Goal: Task Accomplishment & Management: Manage account settings

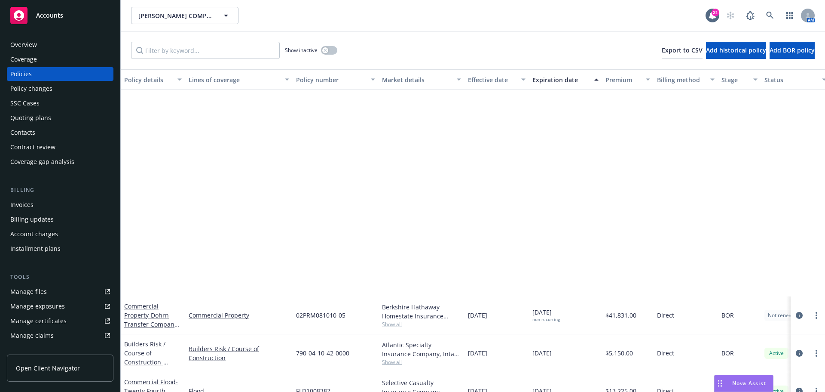
scroll to position [271, 0]
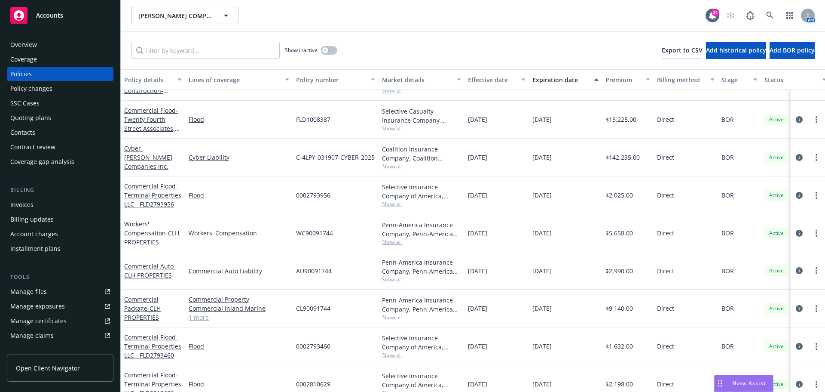
click at [30, 290] on div "Manage files" at bounding box center [28, 292] width 37 height 14
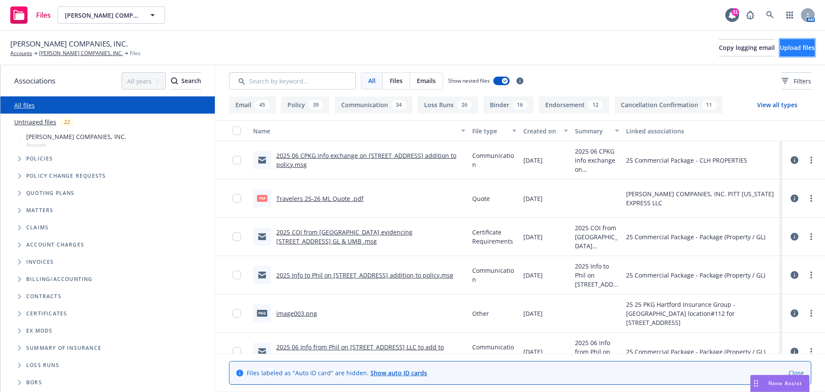
click at [780, 47] on button "Upload files" at bounding box center [797, 47] width 35 height 17
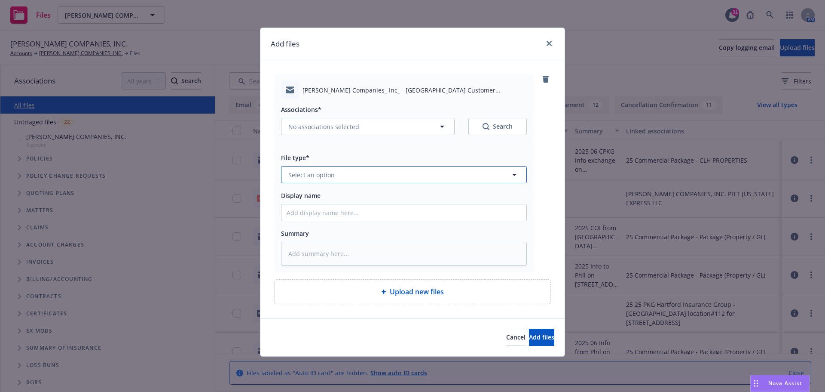
click at [515, 173] on icon "button" at bounding box center [514, 174] width 10 height 10
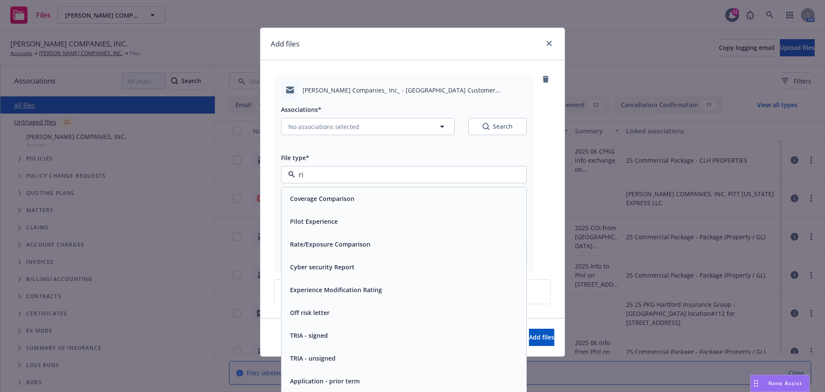
type input "r"
type input "Loss"
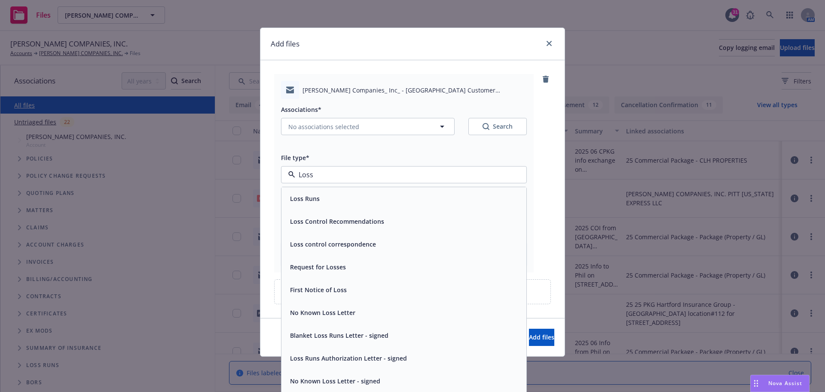
click at [386, 226] on div "Loss Control Recommendations" at bounding box center [404, 221] width 235 height 12
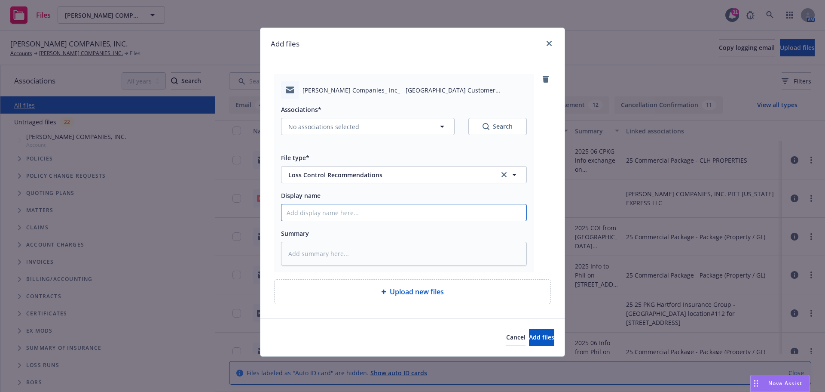
click at [312, 212] on input "Display name" at bounding box center [404, 212] width 245 height 16
type textarea "x"
type input "2"
type textarea "x"
type input "20"
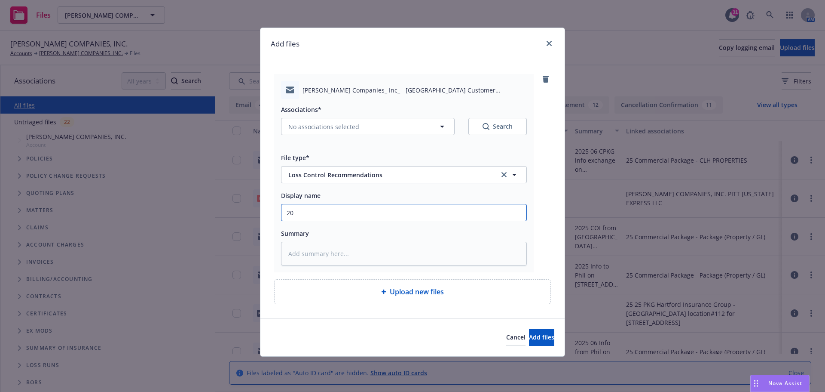
type textarea "x"
type input "202"
type textarea "x"
type input "2025"
type textarea "x"
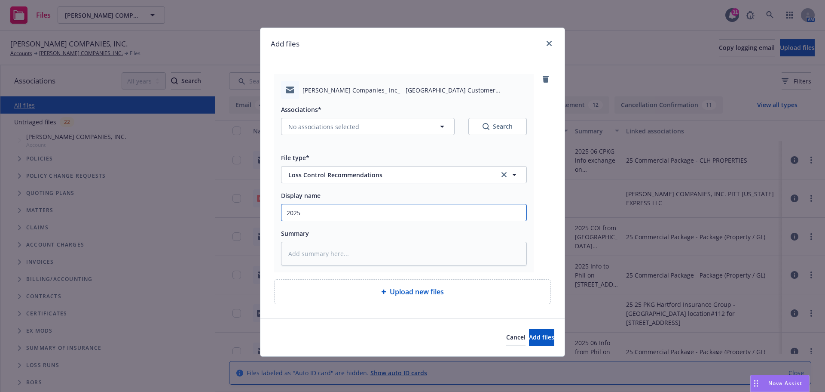
type input "2025"
type textarea "x"
type input "2025 P"
type textarea "x"
type input "2025 PR"
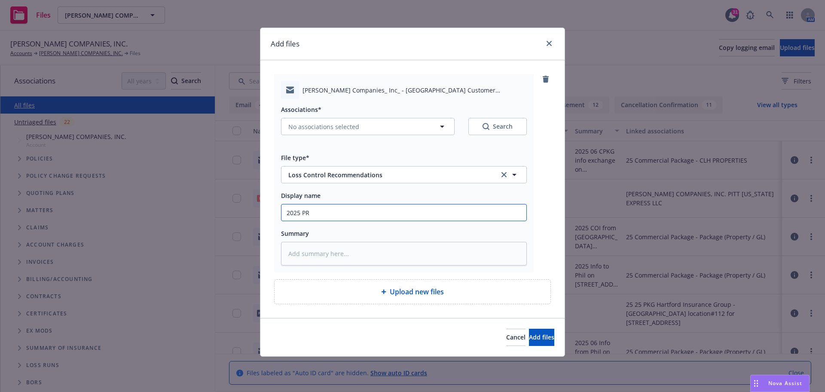
type textarea "x"
type input "2025 PRO"
type textarea "x"
type input "2025 PROP"
type textarea "x"
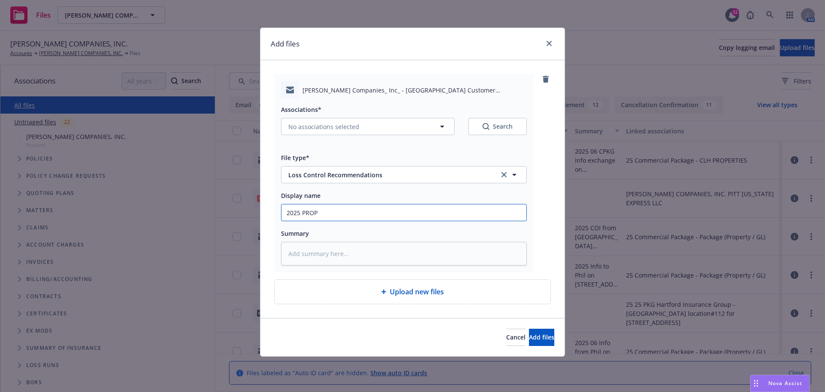
type input "2025 PROP"
type textarea "x"
type input "2025 PROP L"
type textarea "x"
type input "2025 PROP Lo"
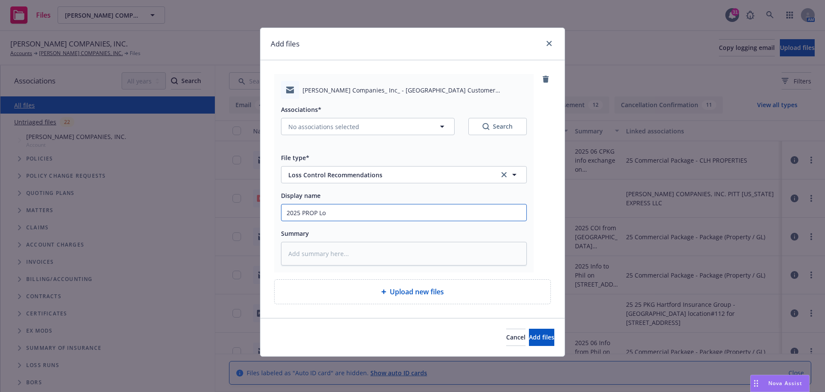
type textarea "x"
type input "2025 PROP Los"
type textarea "x"
type input "2025 PROP Loss"
type textarea "x"
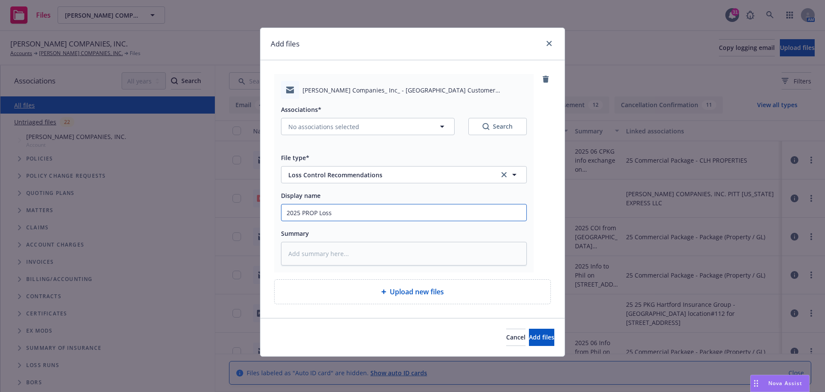
type input "2025 PROP Loss"
type textarea "x"
type input "2025 PROP Loss C"
type textarea "x"
type input "2025 PROP Loss Co"
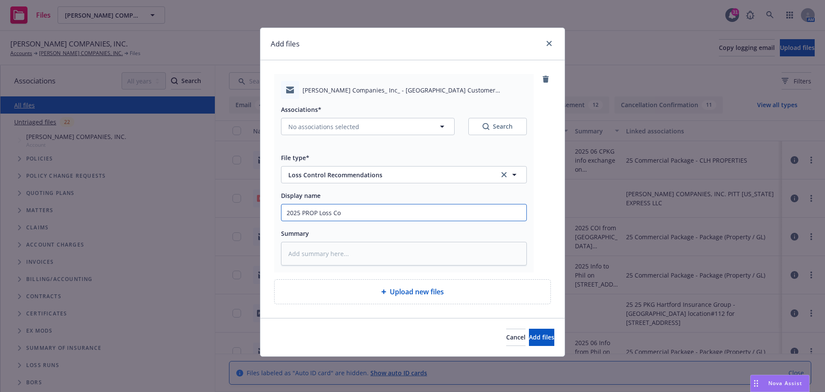
type textarea "x"
type input "2025 PROP Loss Con"
type textarea "x"
type input "2025 PROP Loss Cont"
type textarea "x"
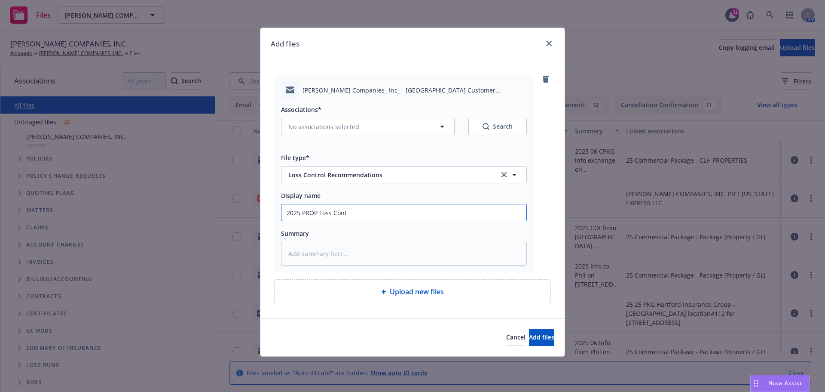
type input "2025 PROP Loss Contr"
type textarea "x"
type input "2025 PROP Loss Contro"
type textarea "x"
type input "2025 PROP Loss Control"
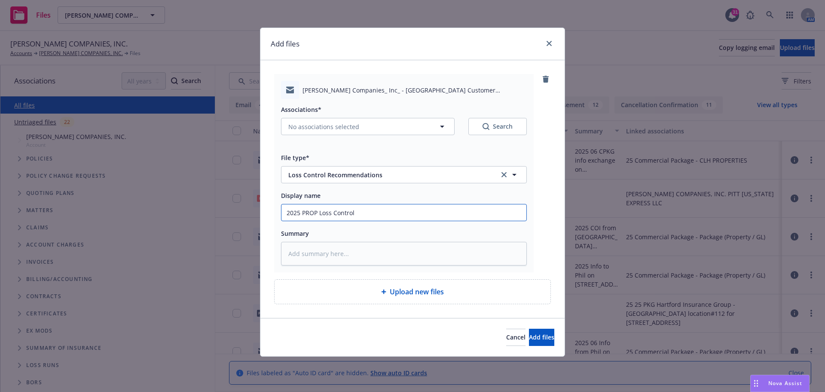
type textarea "x"
type input "2025 PROP Loss Control"
type textarea "x"
type input "2025 PROP Loss Control R"
type textarea "x"
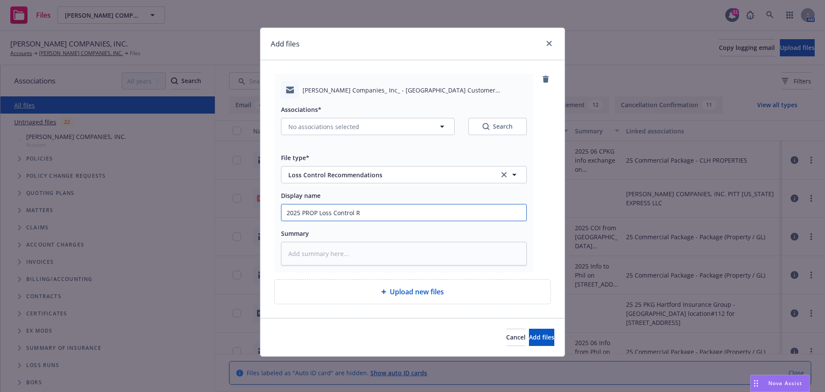
type input "2025 PROP Loss Control Re"
type textarea "x"
type input "2025 PROP Loss Control Rec"
type textarea "x"
type input "2025 PROP Loss Control Reco"
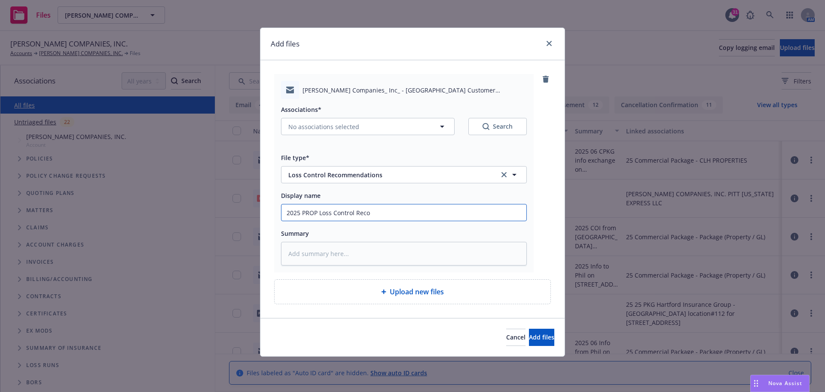
type textarea "x"
type input "2025 PROP Loss Control Recom"
type textarea "x"
type input "2025 PROP Loss Control Recomm"
type textarea "x"
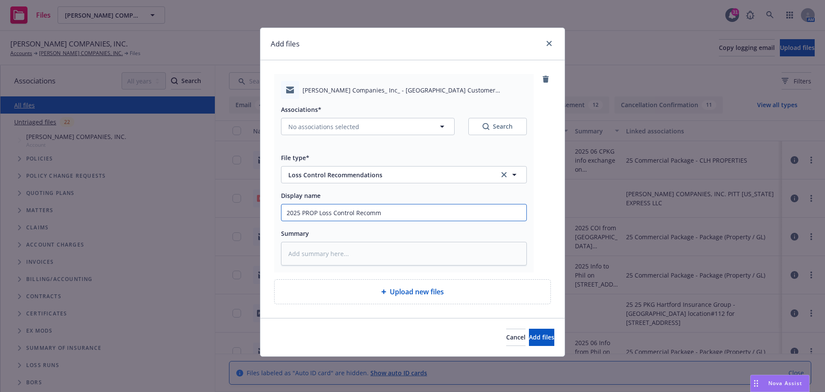
type input "2025 PROP Loss Control Recomme"
type textarea "x"
type input "2025 PROP Loss Control Recommen"
type textarea "x"
type input "2025 PROP Loss Control Recommend"
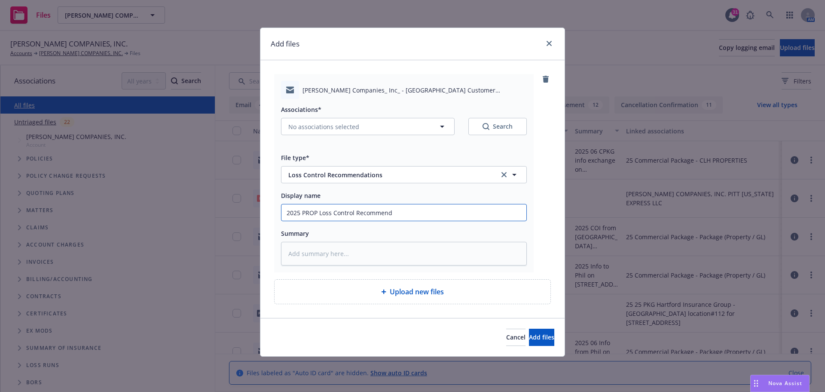
type textarea "x"
type input "2025 PROP Loss Control Recommenda"
type textarea "x"
type input "2025 PROP Loss Control Recommendat"
type textarea "x"
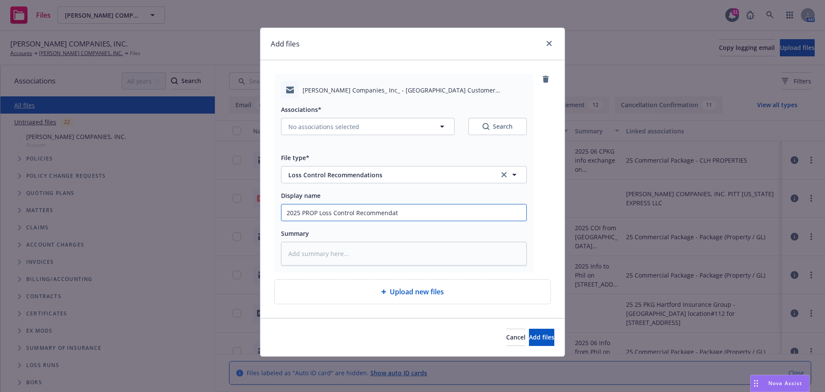
type input "2025 PROP Loss Control Recommendati"
type textarea "x"
type input "2025 PROP Loss Control Recommendatio"
type textarea "x"
type input "2025 PROP Loss Control Recommendation"
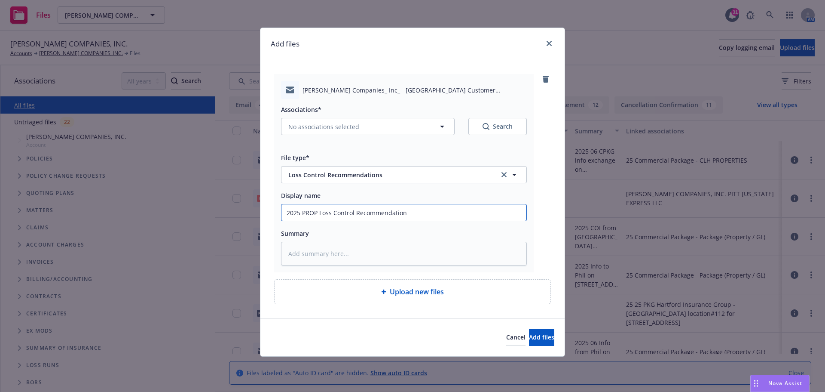
type textarea "x"
type input "2025 PROP Loss Control Recommendations"
type textarea "x"
type input "2025 PROP Loss Control Recommendations"
type textarea "x"
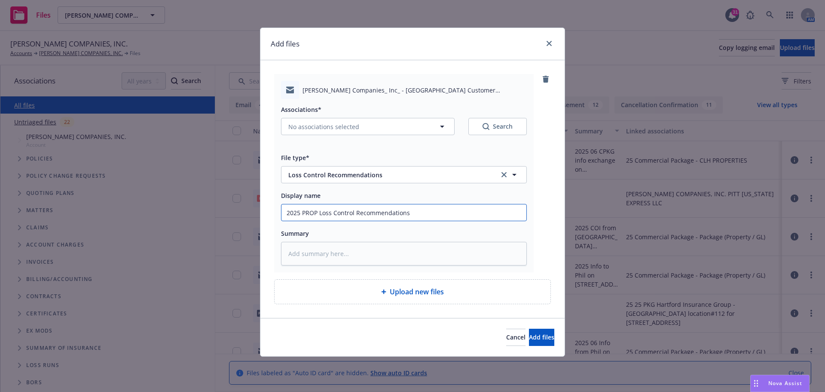
type input "2025 PROP Loss Control Recommendations t"
type textarea "x"
type input "2025 PROP Loss Control Recommendations to"
type textarea "x"
type input "2025 PROP Loss Control Recommendations to"
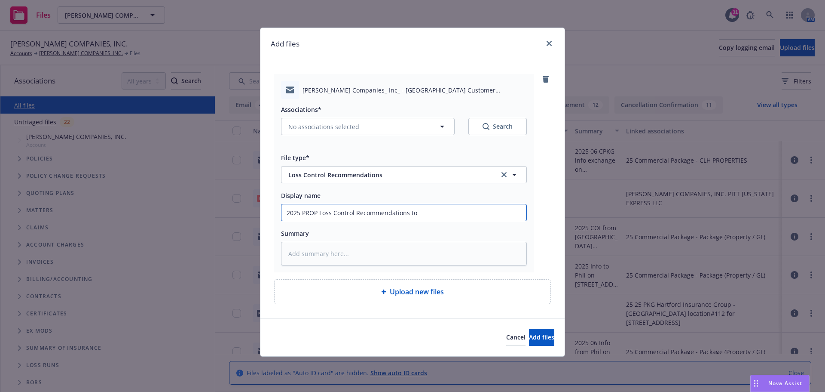
type textarea "x"
type input "2025 PROP Loss Control Recommendations to I"
type textarea "x"
type input "2025 PROP Loss Control Recommendations to In"
type textarea "x"
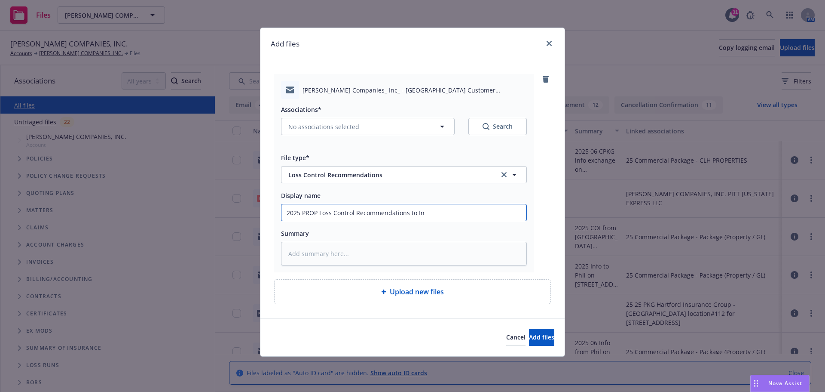
type input "2025 PROP Loss Control Recommendations to Ins"
type textarea "x"
type input "2025 PROP Loss Control Recommendations to Insu"
type textarea "x"
type input "2025 PROP Loss Control Recommendations to Insur"
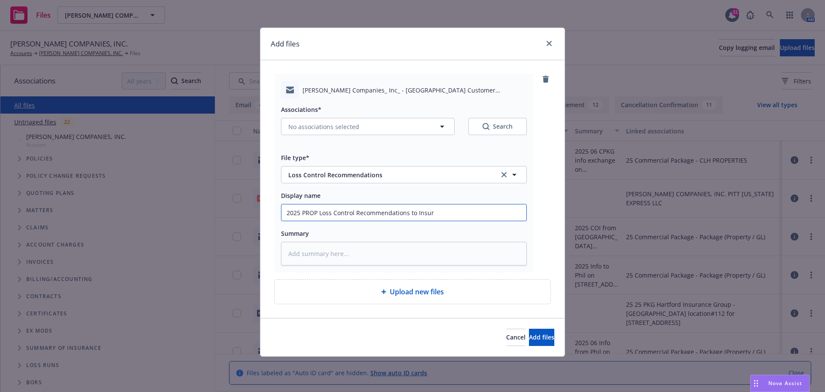
type textarea "x"
type input "2025 PROP Loss Control Recommendations to Insure"
type textarea "x"
drag, startPoint x: 287, startPoint y: 214, endPoint x: 457, endPoint y: 212, distance: 169.8
click at [457, 212] on input "2025 PROP Loss Control Recommendations to Insured" at bounding box center [404, 212] width 245 height 16
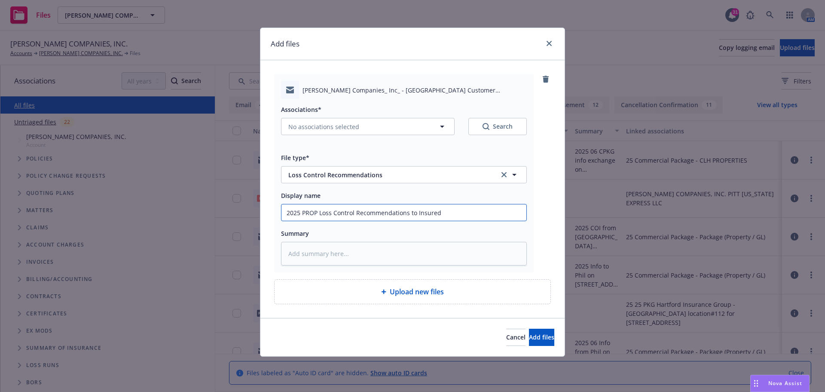
type input "2025 PROP Loss Control Recommendations to Insured"
click at [294, 249] on textarea at bounding box center [404, 254] width 246 height 24
paste textarea "2025 PROP Loss Control Recommendations to Insured"
type textarea "x"
type textarea "2025 PROP Loss Control Recommendations to Insured"
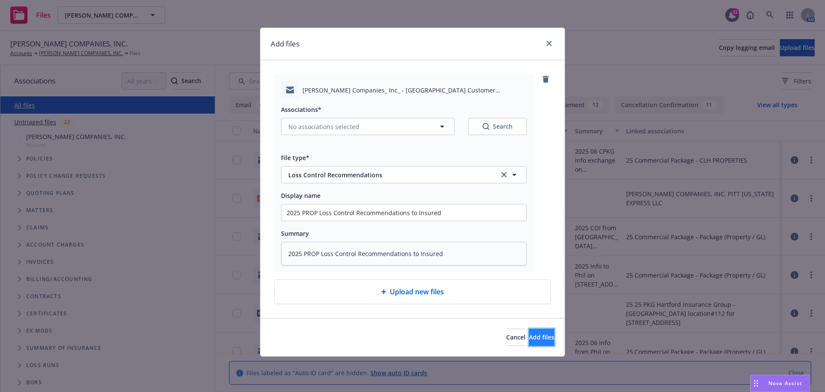
click at [529, 338] on span "Add files" at bounding box center [541, 337] width 25 height 8
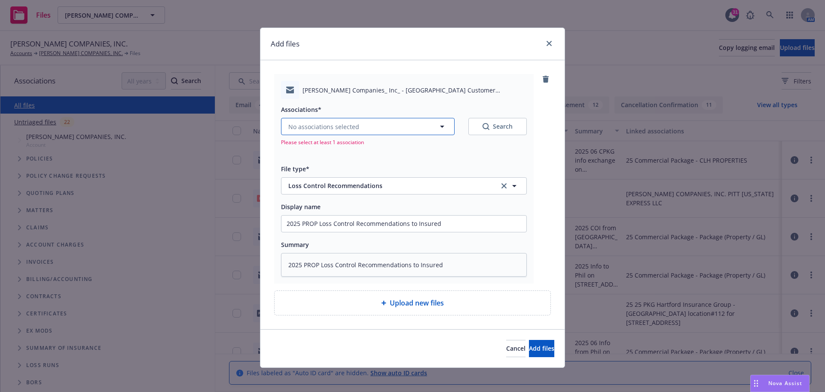
click at [437, 126] on icon "button" at bounding box center [442, 126] width 10 height 10
type textarea "x"
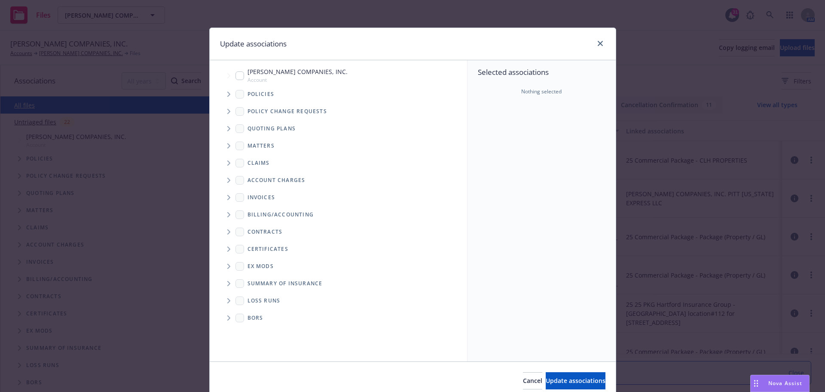
click at [227, 94] on icon "Tree Example" at bounding box center [228, 94] width 3 height 5
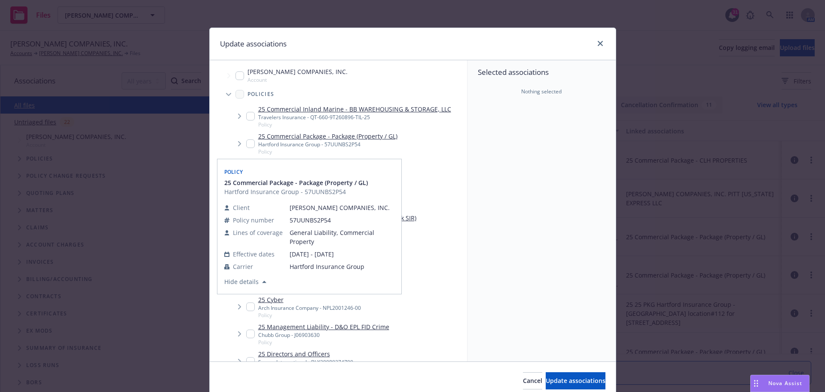
click at [249, 144] on input "Tree Example" at bounding box center [250, 143] width 9 height 9
checkbox input "true"
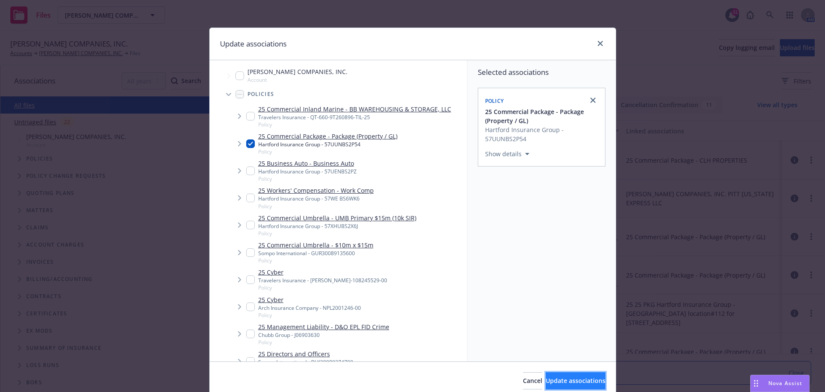
click at [576, 383] on span "Update associations" at bounding box center [576, 380] width 60 height 8
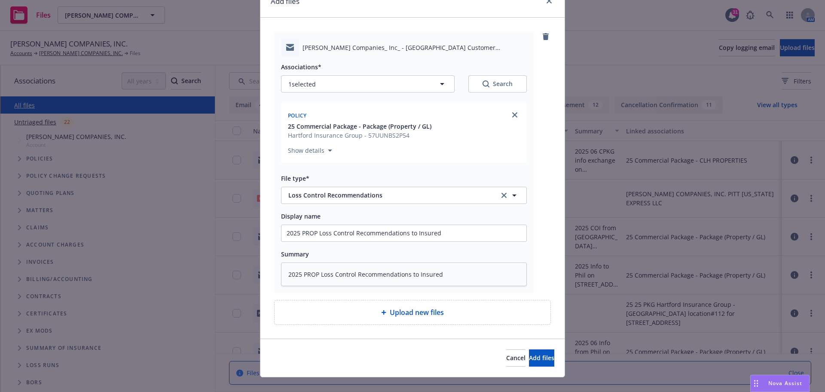
scroll to position [46, 0]
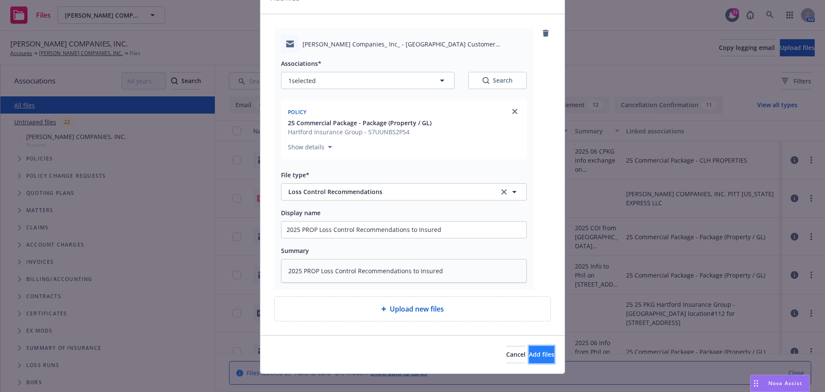
click at [538, 355] on button "Add files" at bounding box center [541, 354] width 25 height 17
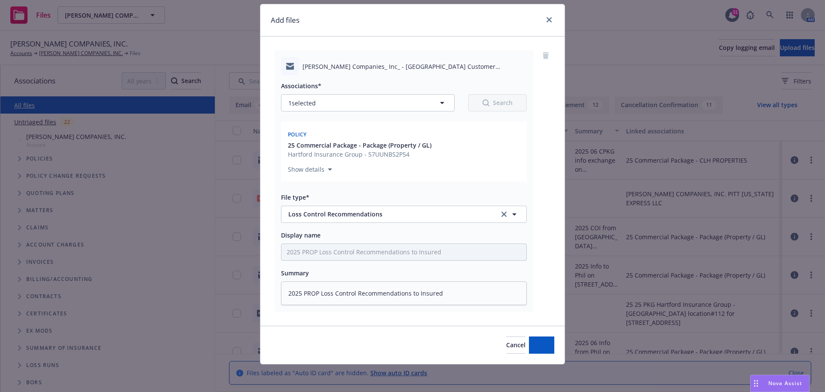
scroll to position [24, 0]
type textarea "x"
